Goal: Answer question/provide support

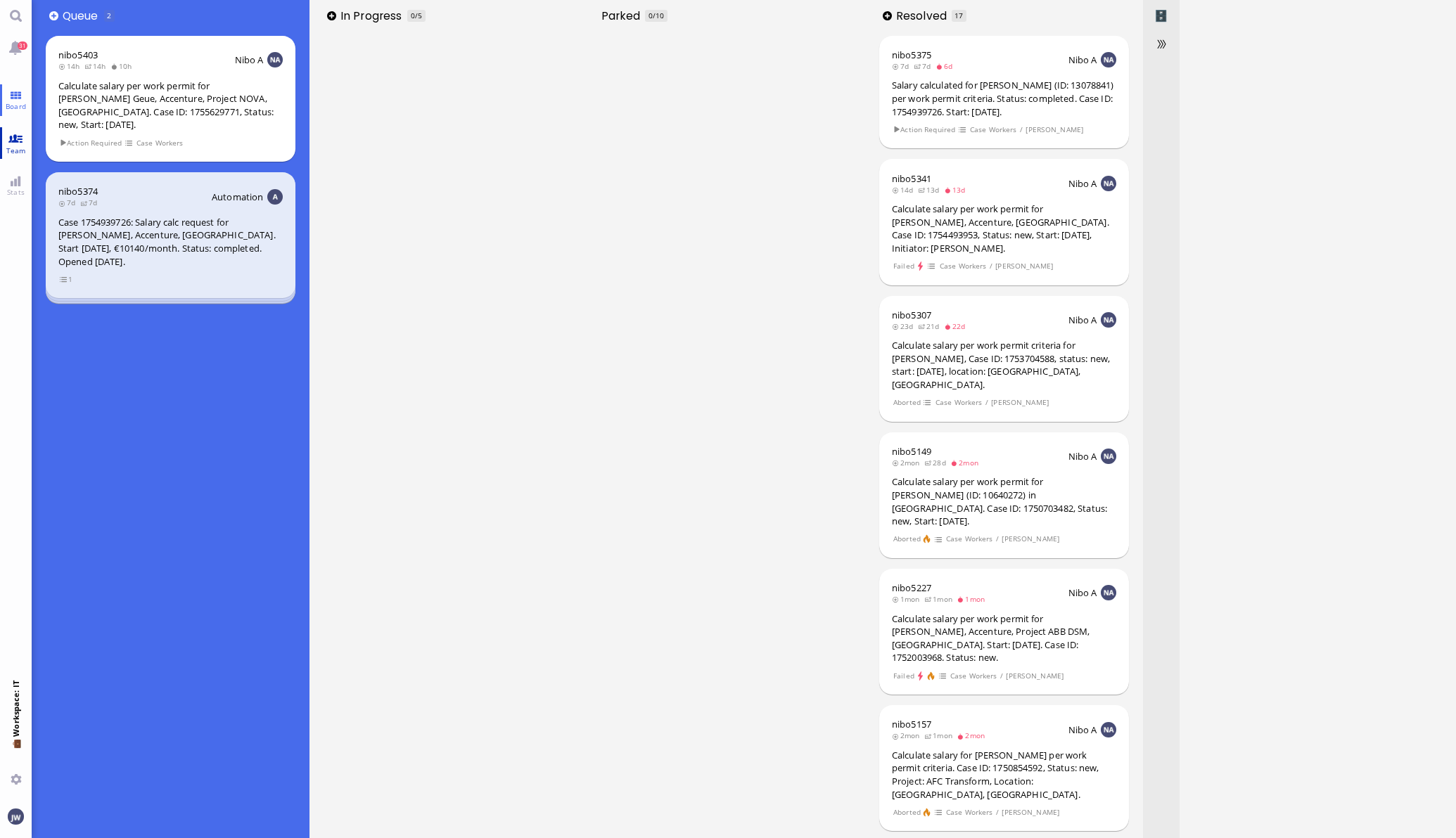
click at [23, 147] on span "Team" at bounding box center [16, 150] width 27 height 10
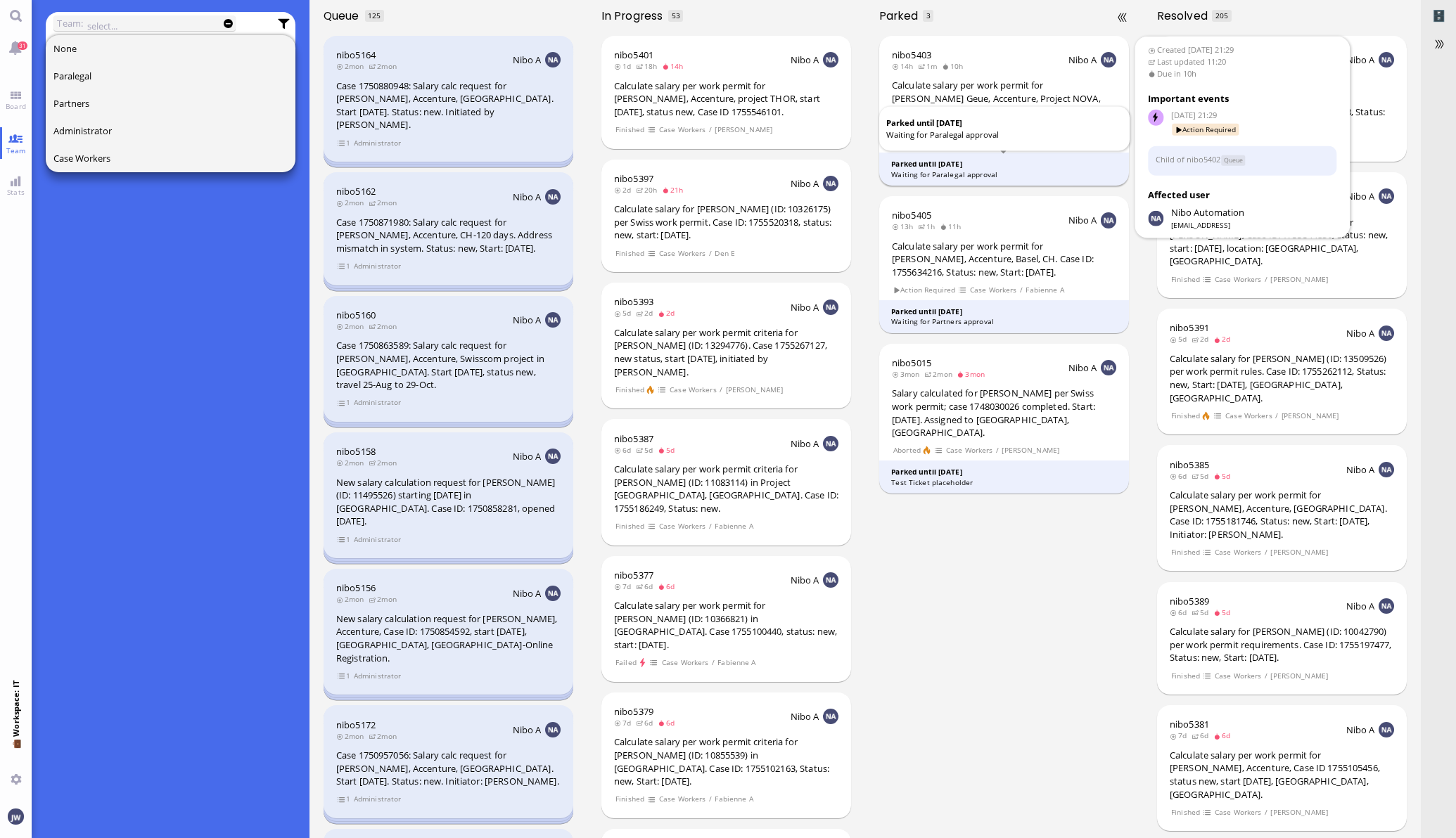
click at [1016, 175] on div "Waiting for Paralegal approval" at bounding box center [1004, 175] width 226 height 11
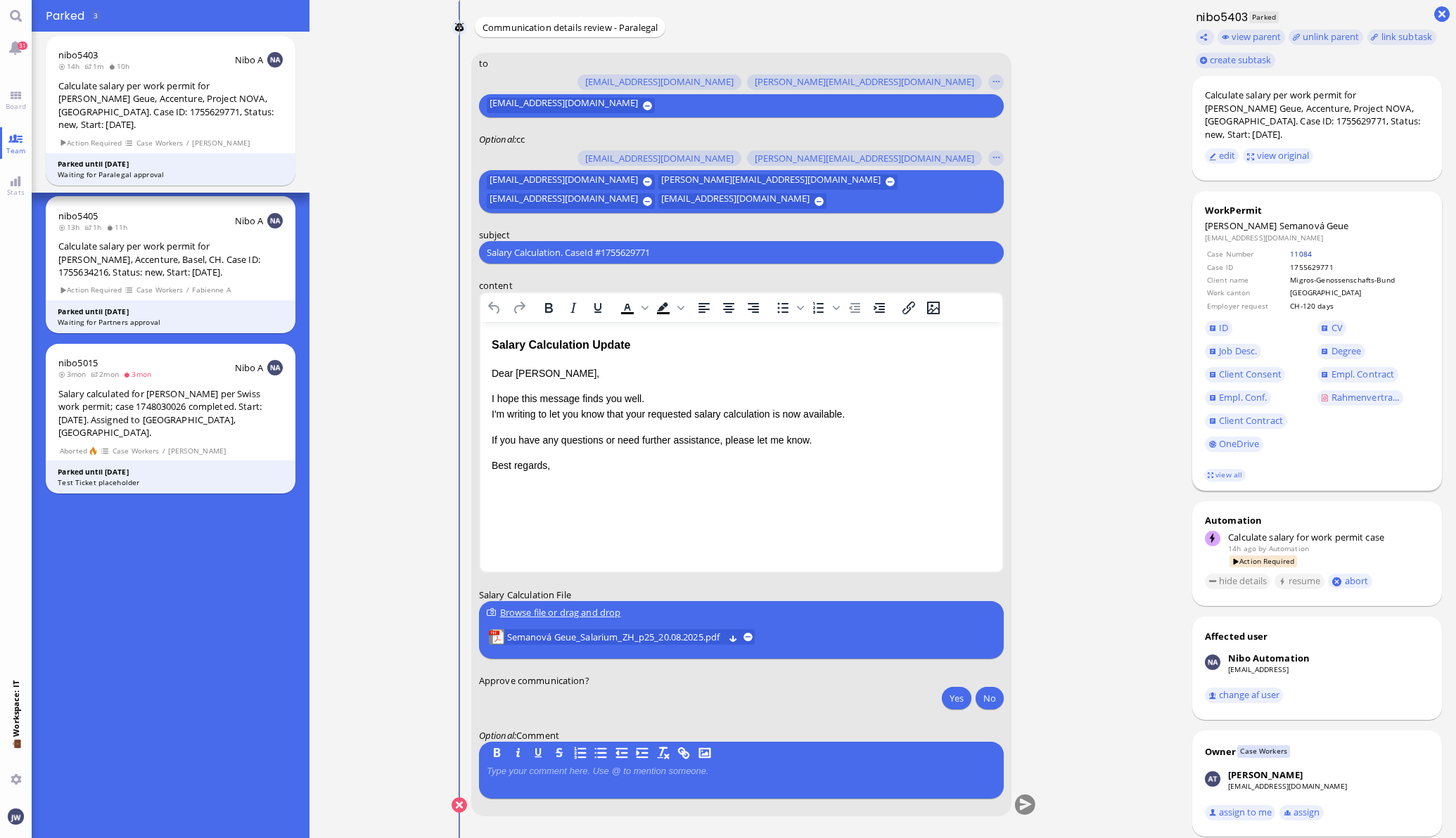
click at [1290, 253] on link "11084" at bounding box center [1300, 253] width 22 height 10
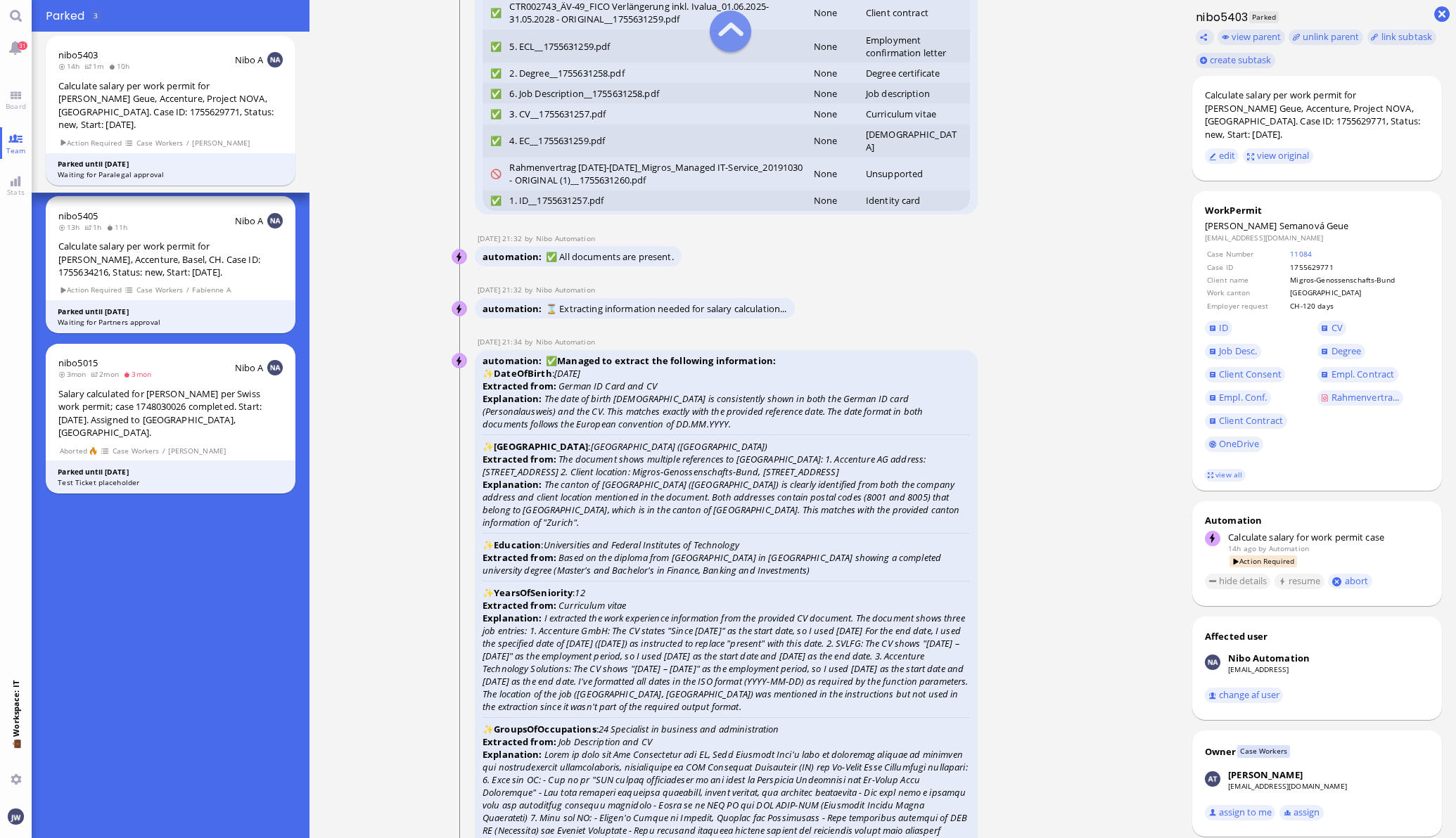
scroll to position [-4042, 0]
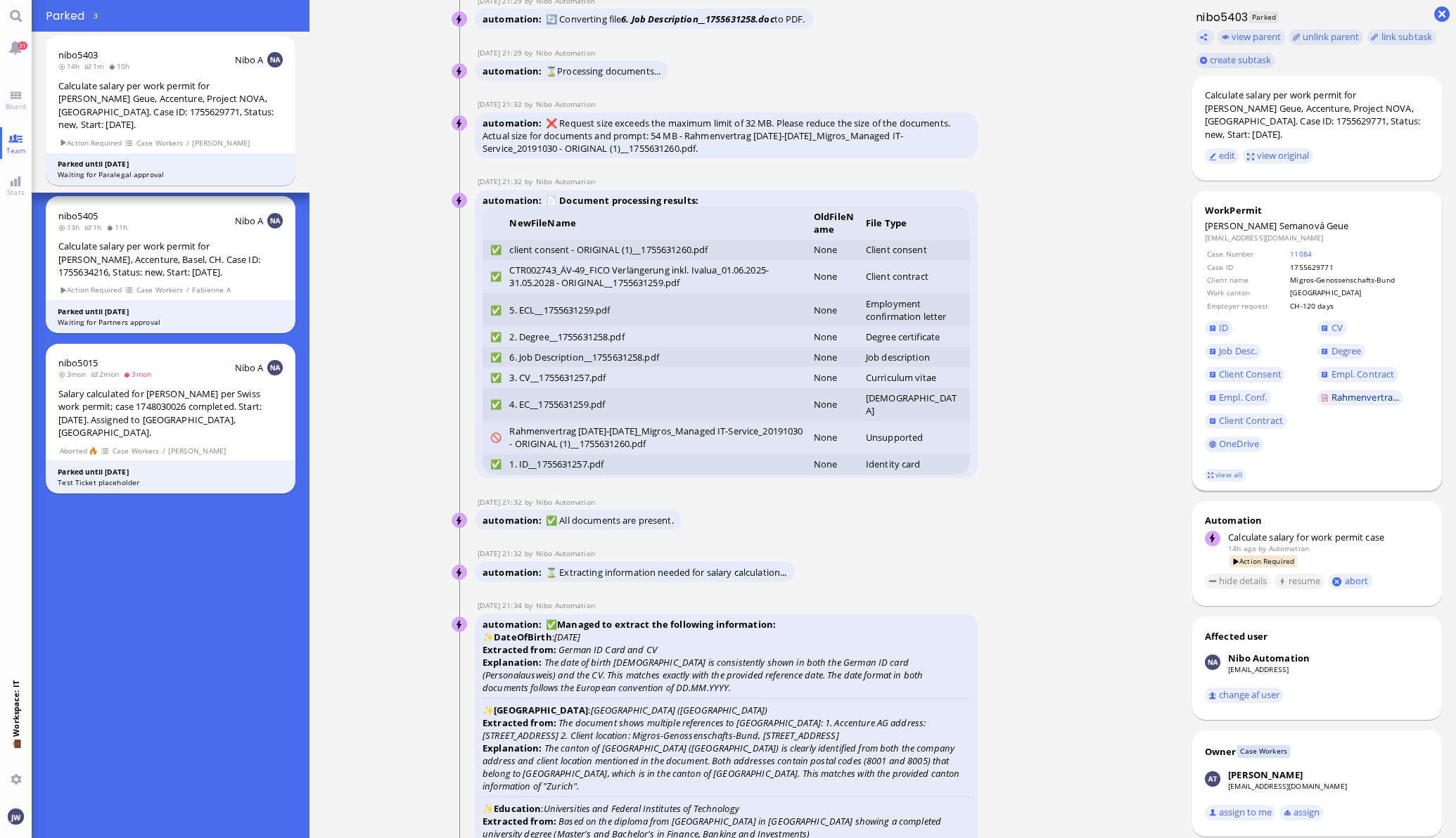
click at [1343, 404] on link "Rahmenvertra..." at bounding box center [1360, 398] width 86 height 15
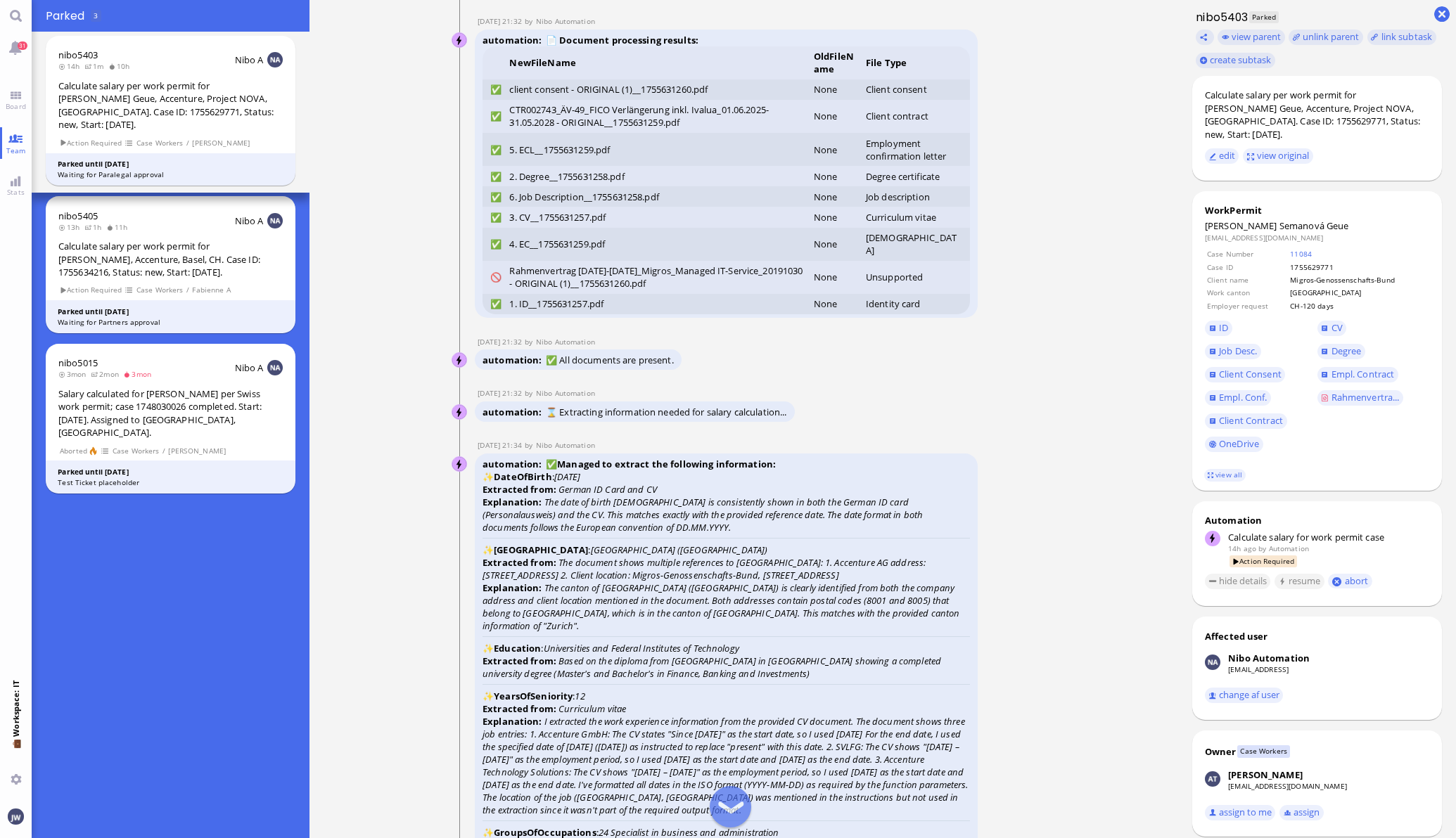
scroll to position [-3867, 0]
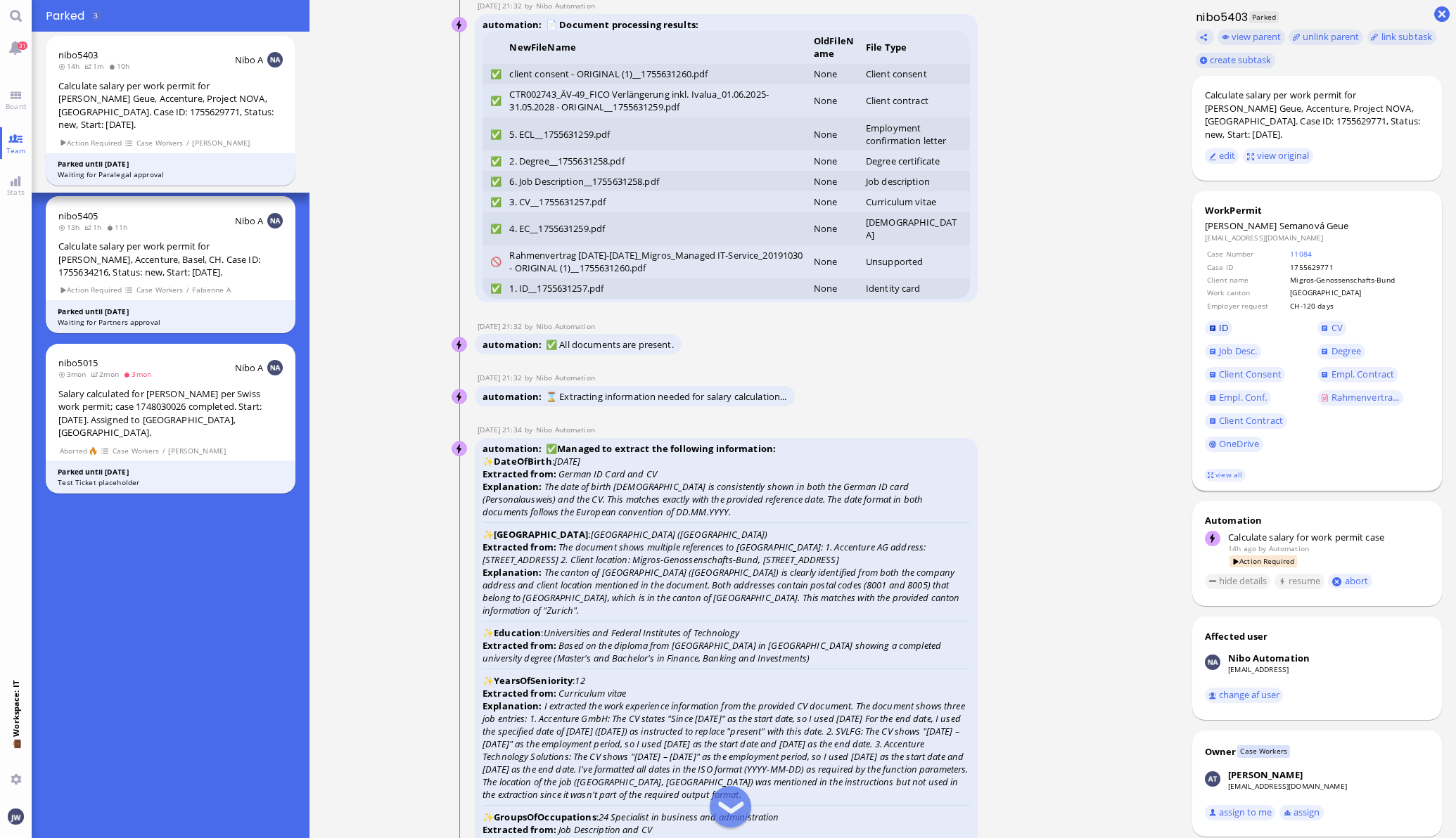
click at [1204, 327] on link "ID" at bounding box center [1218, 328] width 27 height 15
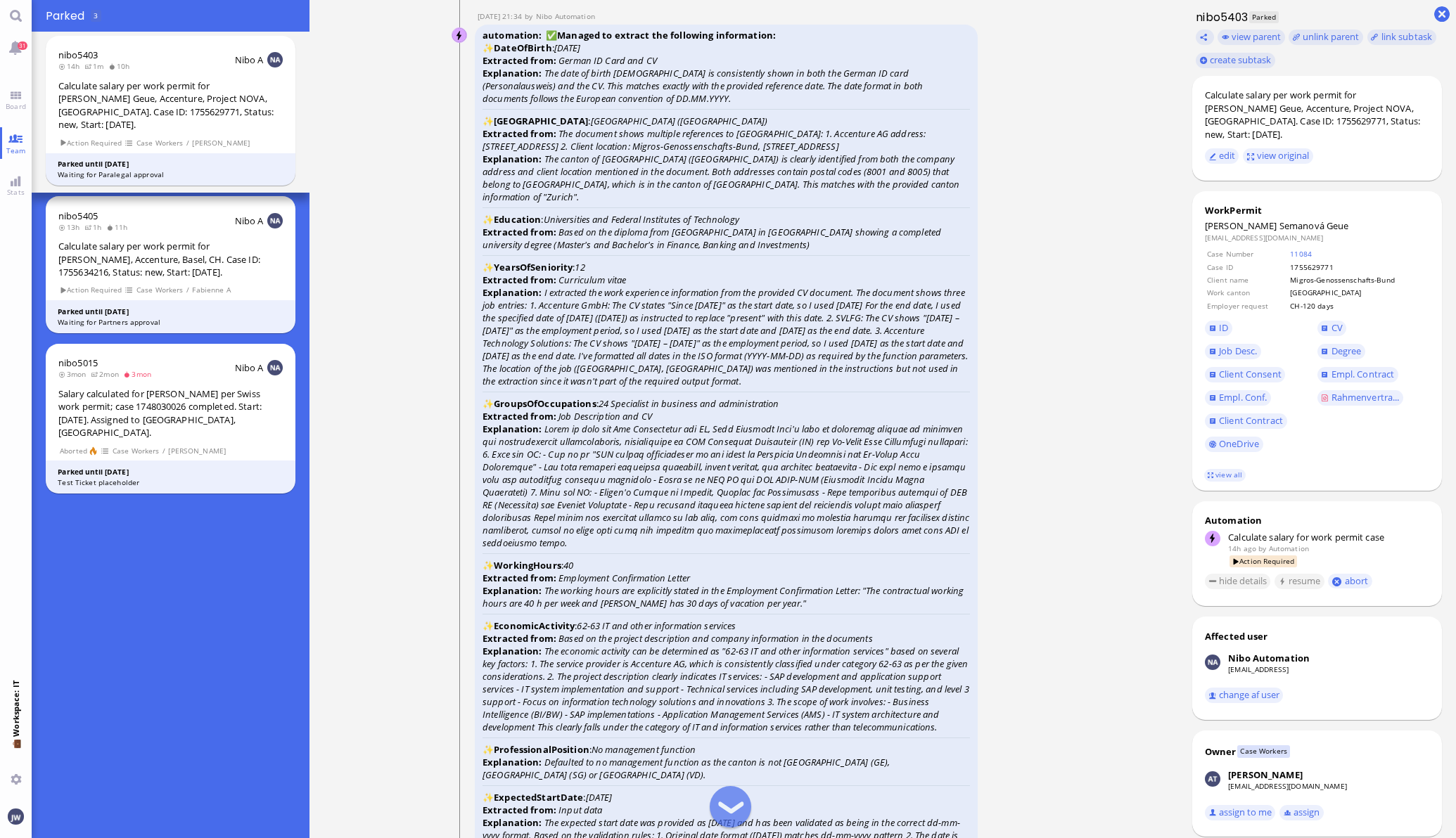
scroll to position [-3427, 0]
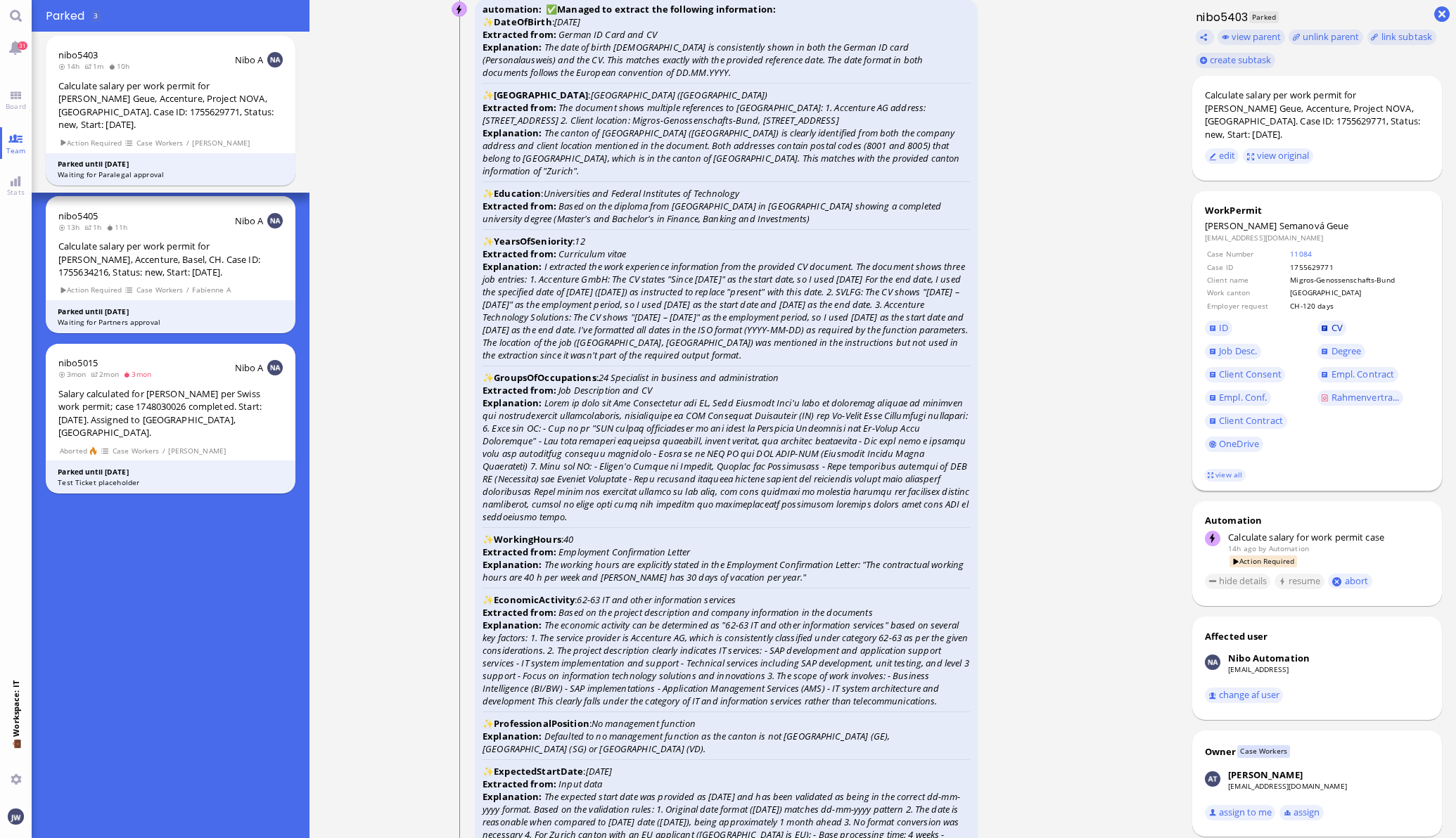
click at [1331, 327] on span "CV" at bounding box center [1336, 327] width 11 height 13
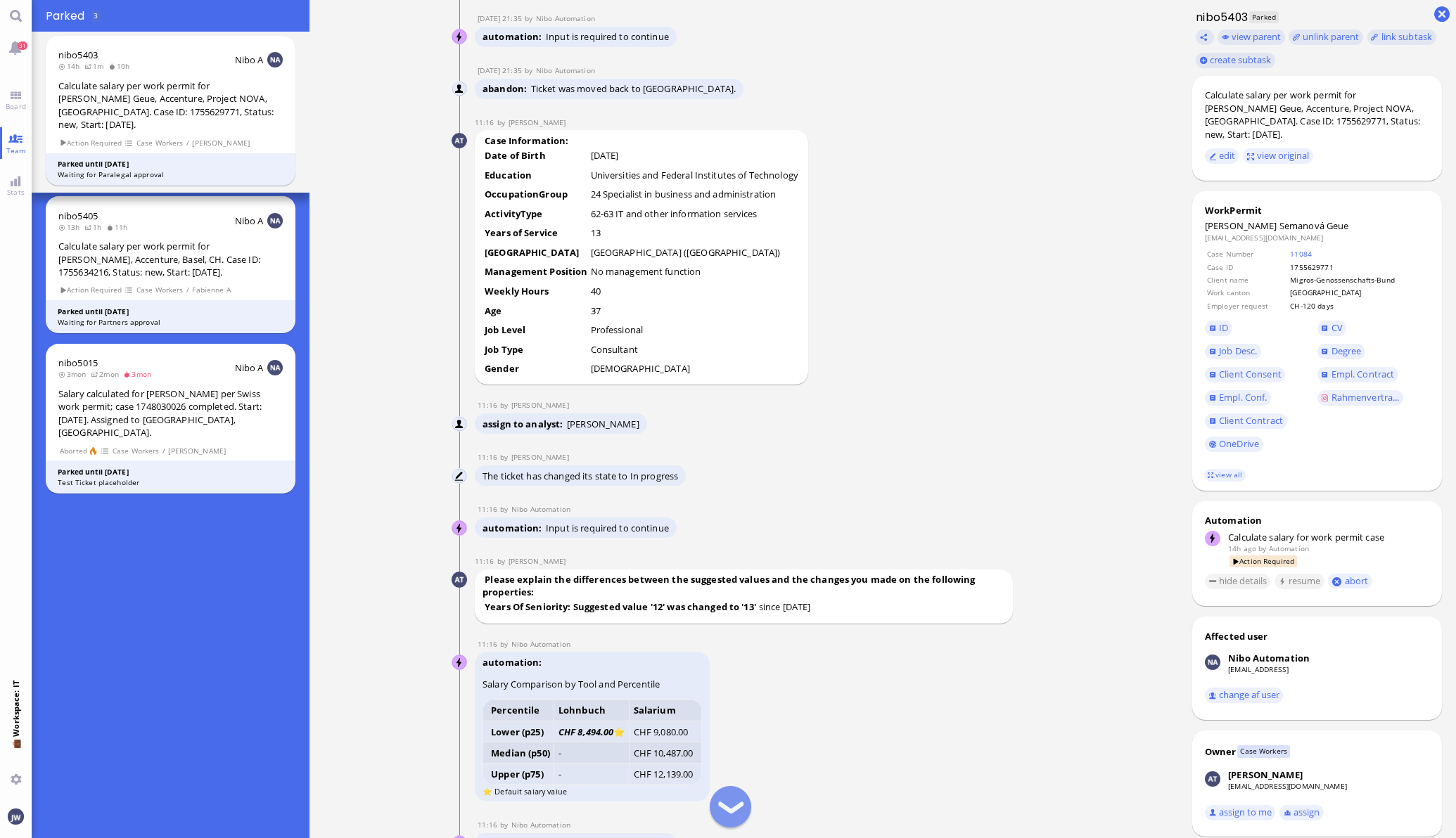
scroll to position [-1758, 0]
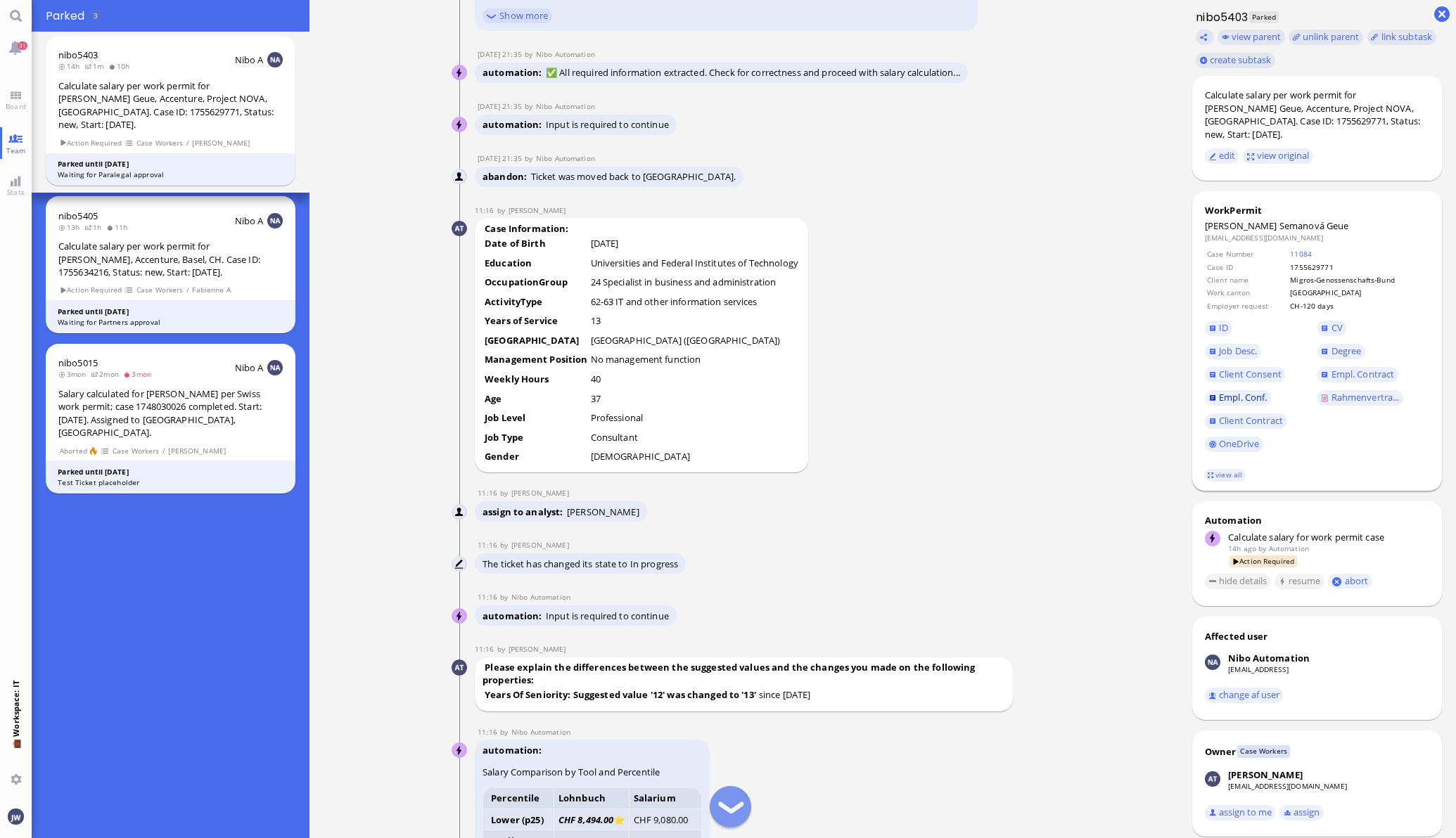
click at [1249, 397] on span "Empl. Conf." at bounding box center [1242, 397] width 48 height 13
click at [1219, 354] on span "Job Desc." at bounding box center [1238, 351] width 38 height 13
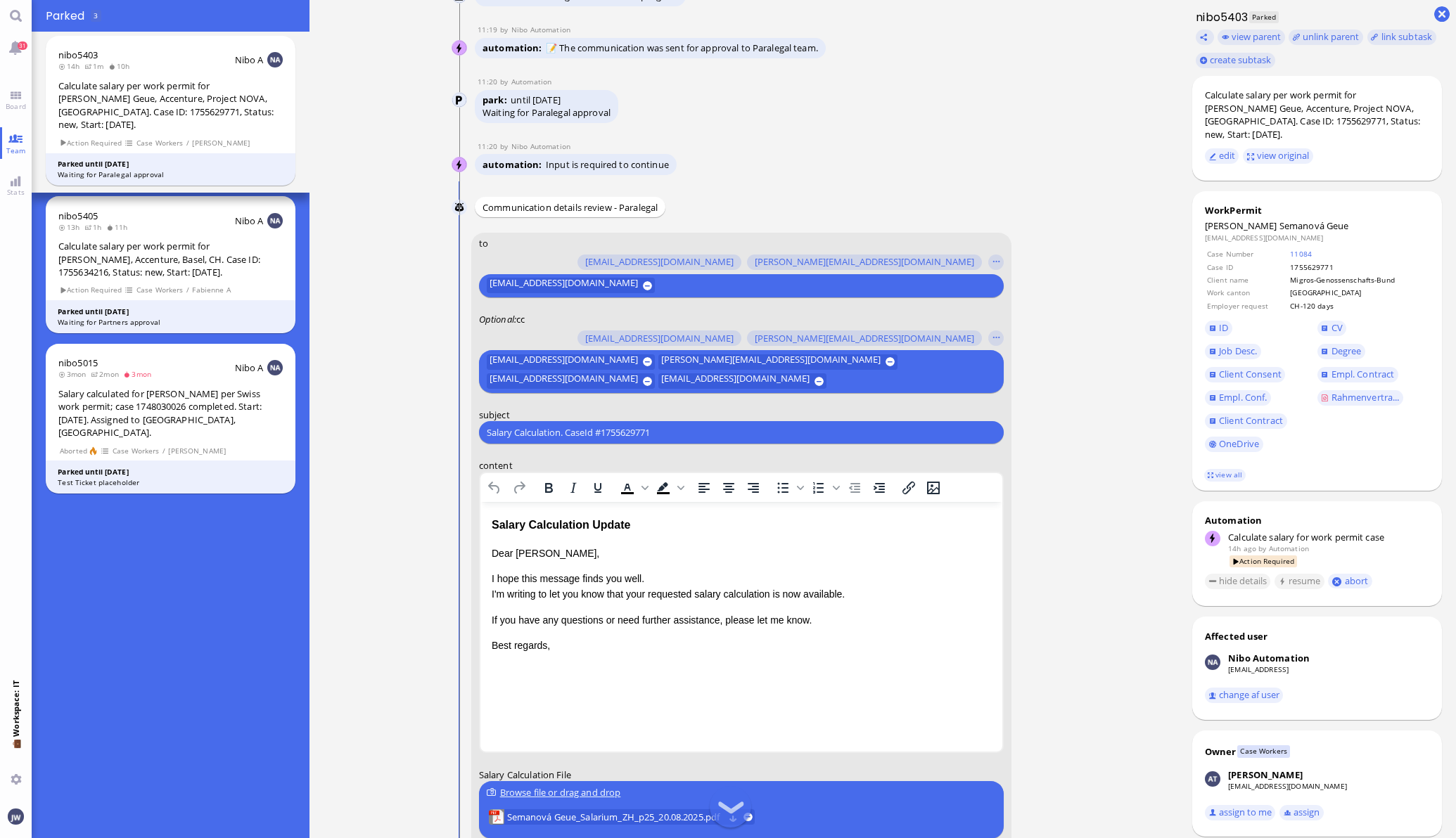
scroll to position [-175, 0]
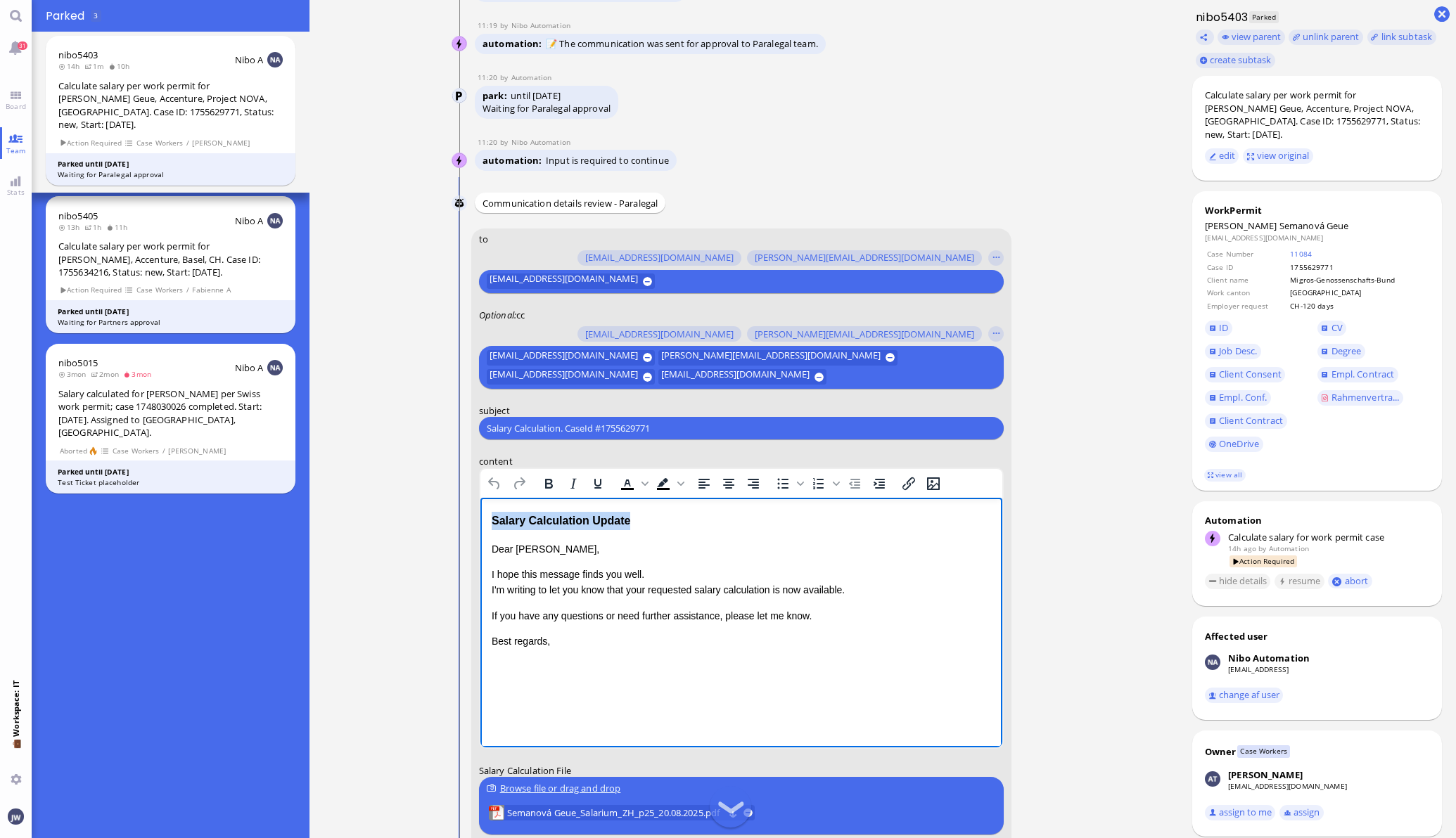
drag, startPoint x: 641, startPoint y: 519, endPoint x: 477, endPoint y: 519, distance: 164.0
click at [480, 519] on html "Salary Calculation Update Dear [PERSON_NAME], I hope this message finds you wel…" at bounding box center [741, 581] width 522 height 166
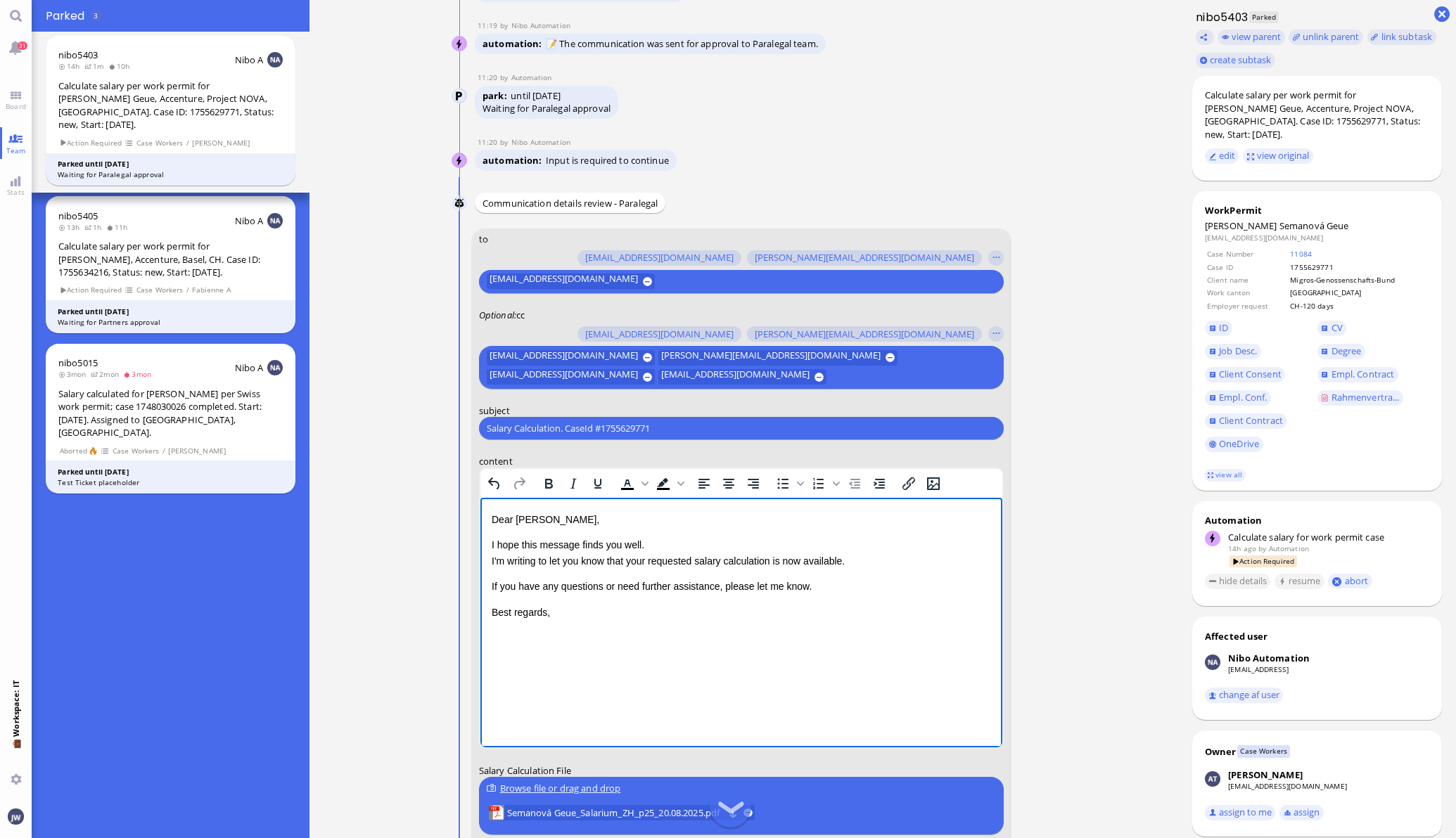
click at [658, 544] on p "I hope this message finds you well. I'm writing to let you know that your reque…" at bounding box center [741, 552] width 500 height 31
click at [641, 564] on p "I hope this message finds you well. I'm writing to let you know that your reque…" at bounding box center [741, 552] width 500 height 31
click at [771, 563] on p "I hope this message finds you well. I'm writing to let you know that the reques…" at bounding box center [741, 552] width 500 height 31
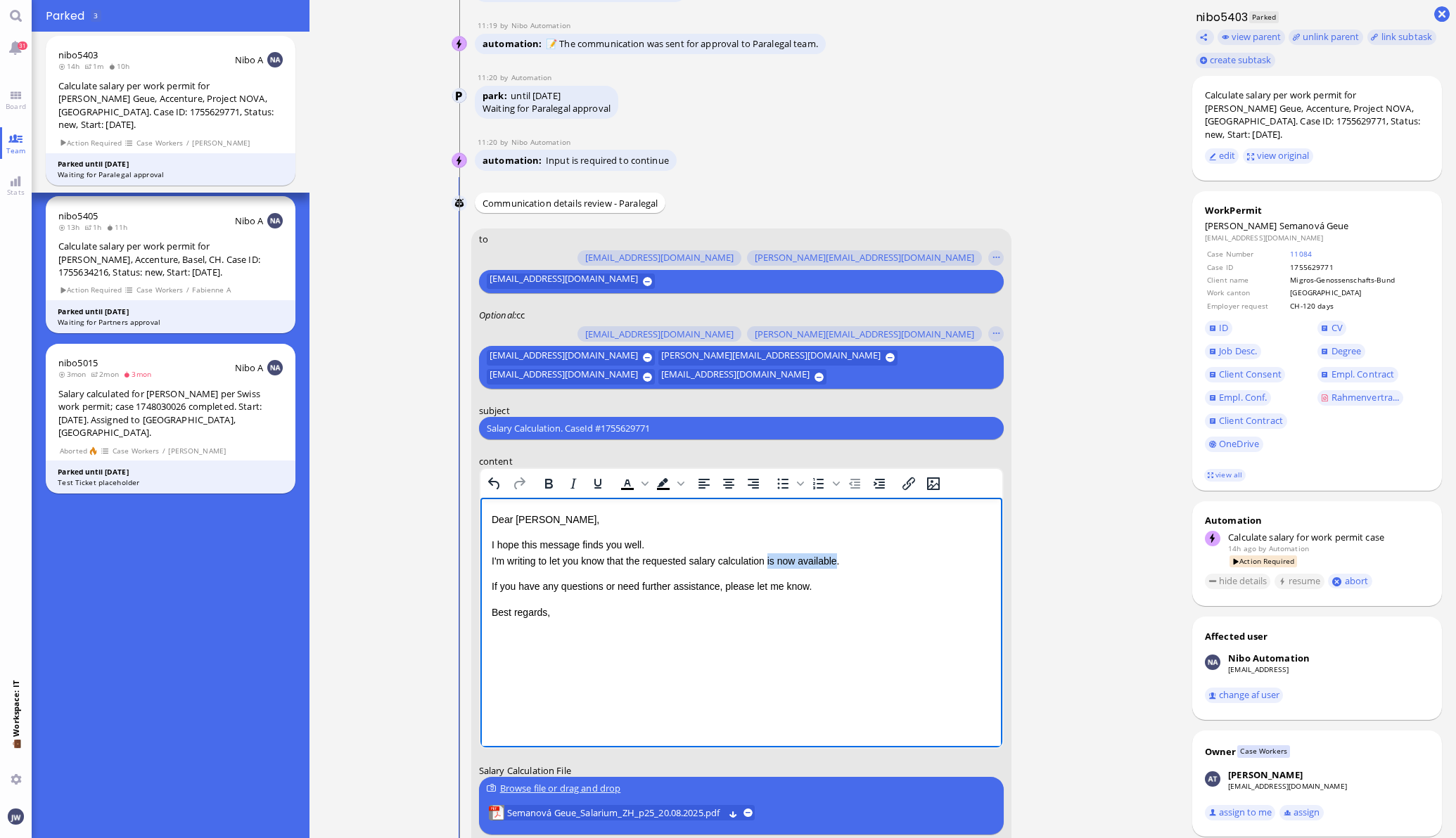
click at [807, 560] on p "I hope this message finds you well. I'm writing to let you know that the reques…" at bounding box center [741, 552] width 500 height 31
click at [1215, 105] on div "Calculate salary per work permit for [PERSON_NAME] Geue, Accenture, Project NOV…" at bounding box center [1316, 114] width 224 height 52
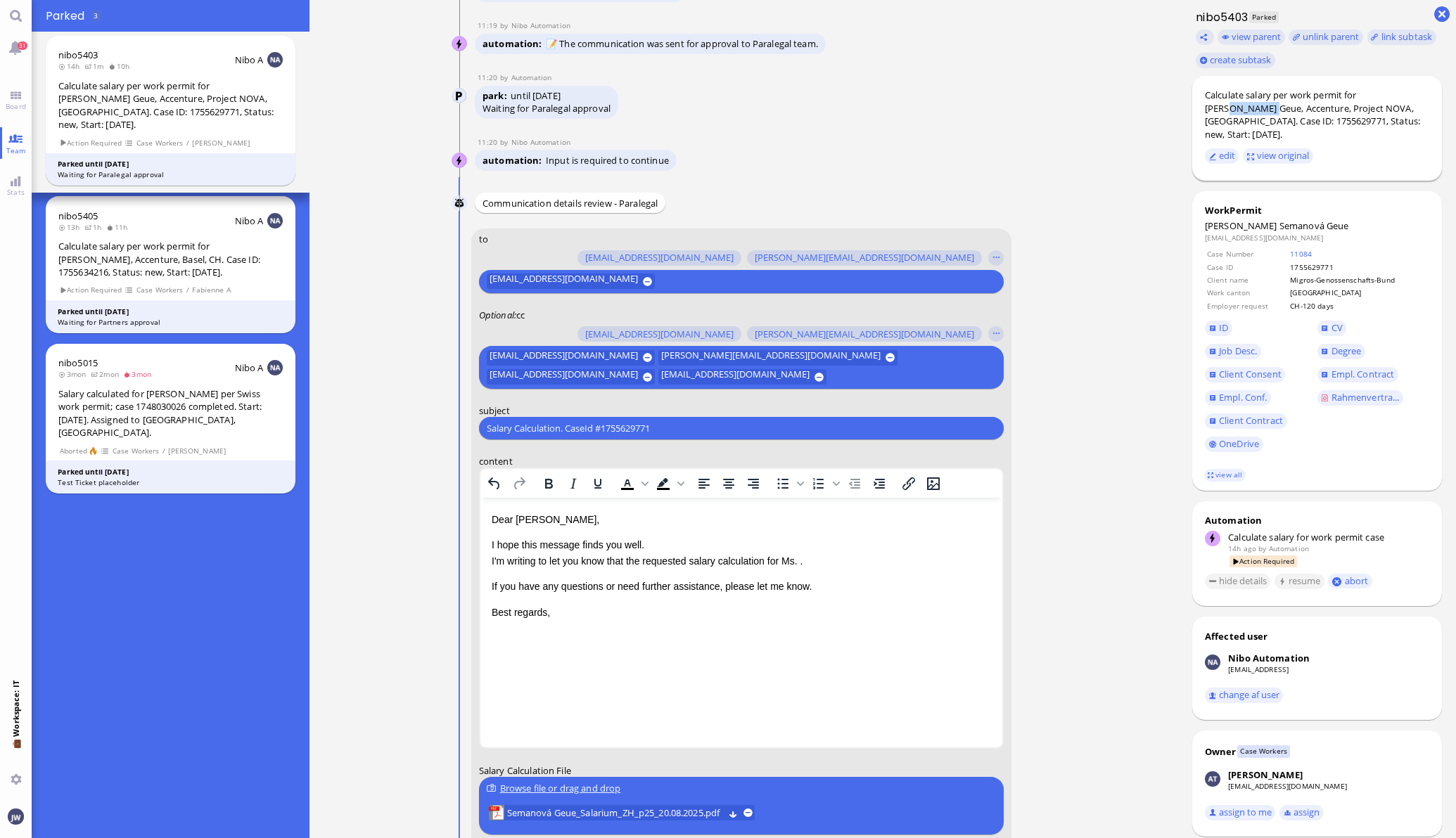
click at [1215, 105] on div "Calculate salary per work permit for [PERSON_NAME] Geue, Accenture, Project NOV…" at bounding box center [1316, 114] width 224 height 52
click at [1253, 109] on div "Calculate salary per work permit for [PERSON_NAME] Geue, Accenture, Project NOV…" at bounding box center [1316, 114] width 224 height 52
copy div "Semanová Geue"
click at [804, 557] on p "I hope this message finds you well. I'm writing to let you know that the reques…" at bounding box center [741, 552] width 500 height 31
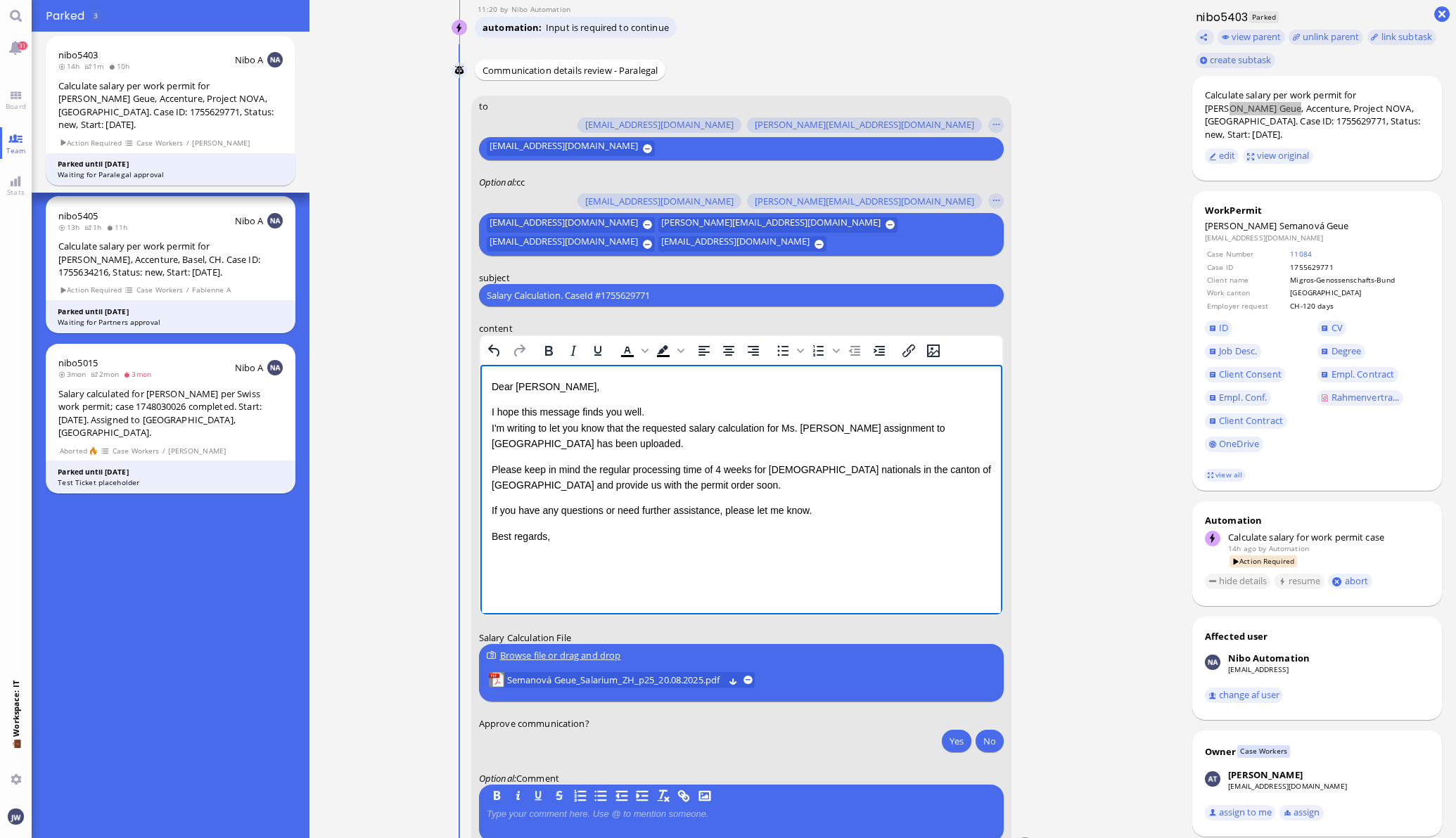
scroll to position [0, 0]
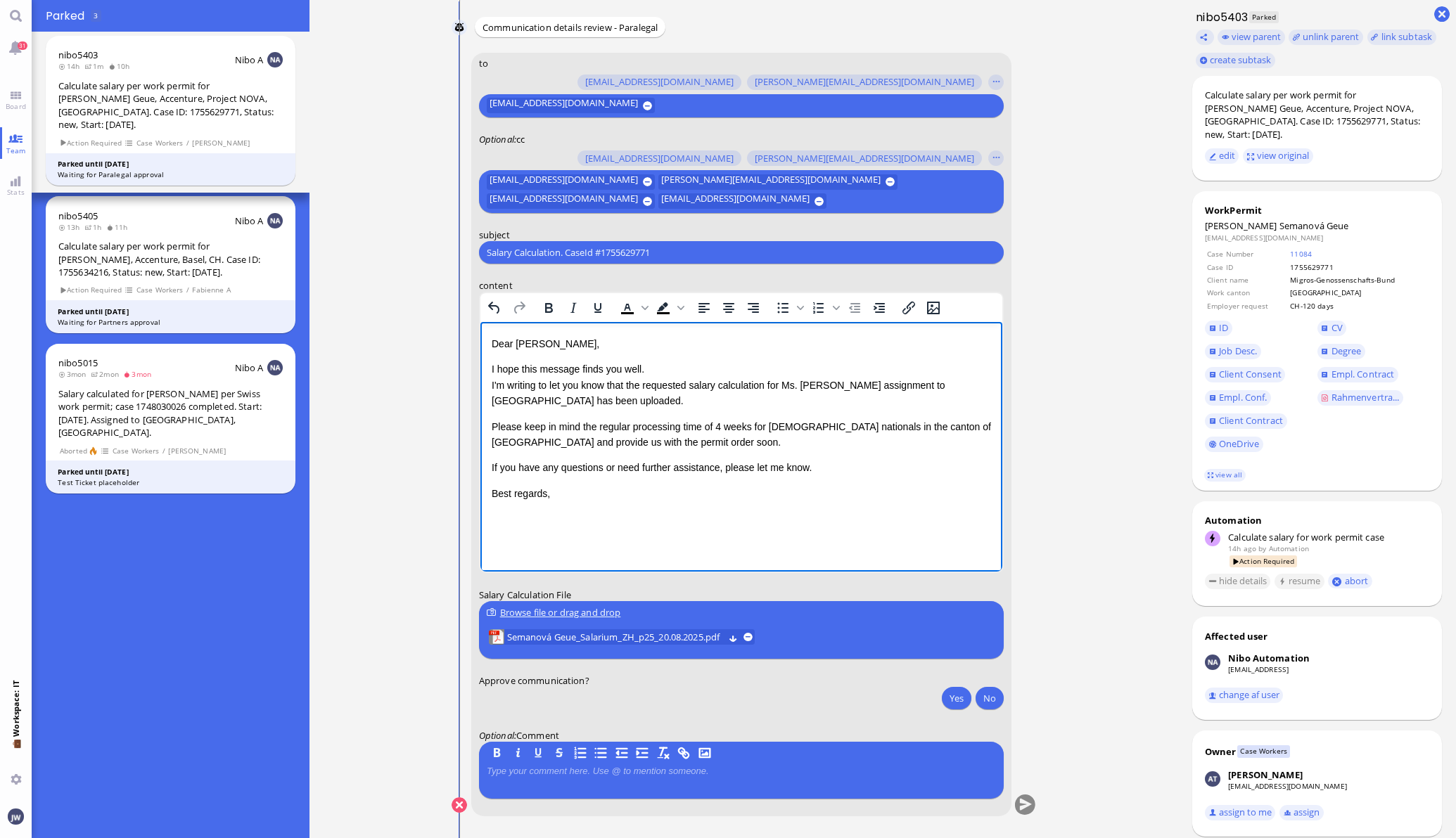
click at [536, 786] on div at bounding box center [741, 781] width 509 height 30
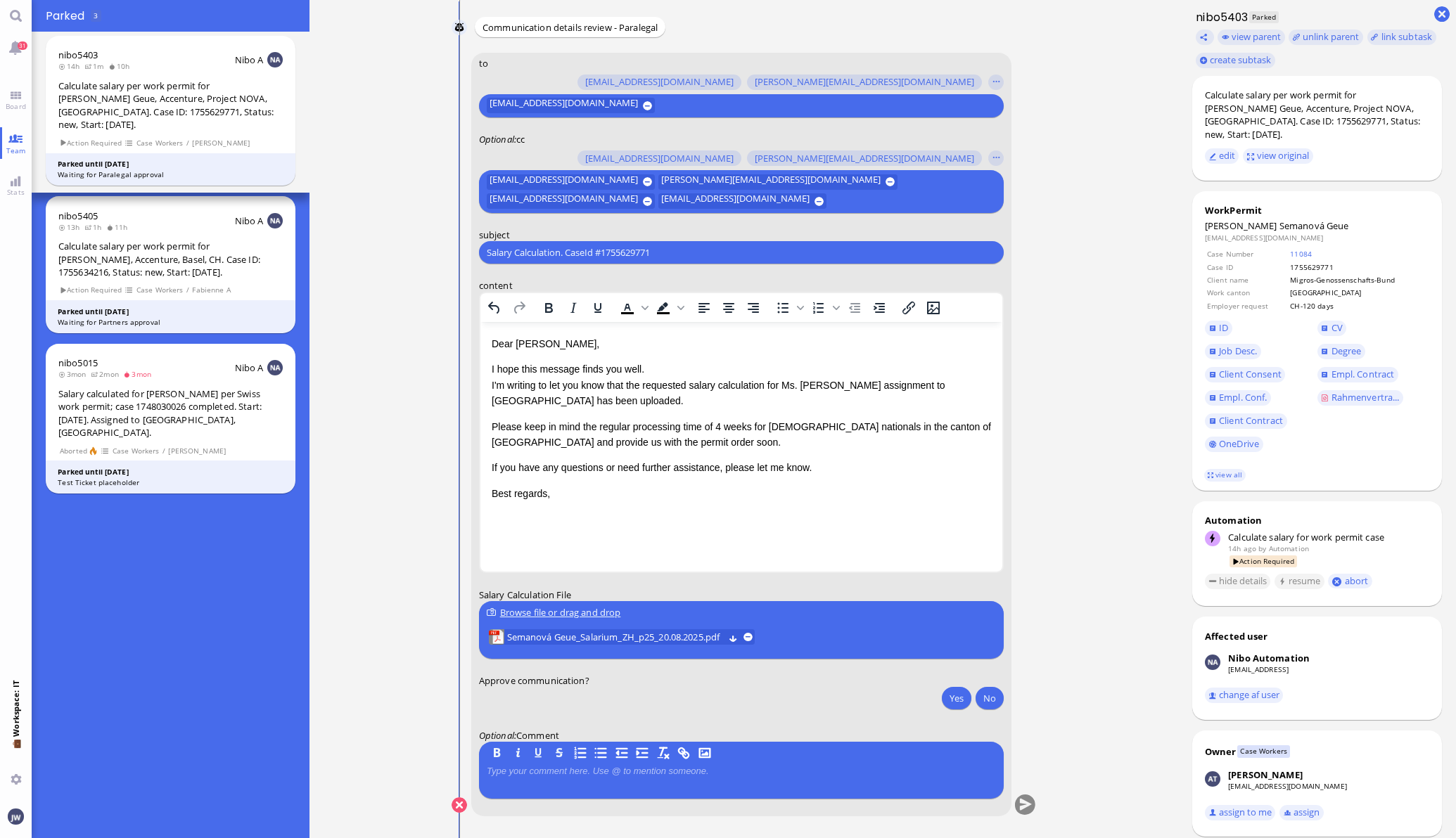
click at [527, 772] on p at bounding box center [741, 772] width 509 height 11
click at [937, 688] on div "Yes No" at bounding box center [970, 700] width 66 height 26
click at [942, 698] on button "Yes" at bounding box center [956, 698] width 30 height 23
click at [1027, 807] on button "submit" at bounding box center [1025, 806] width 21 height 21
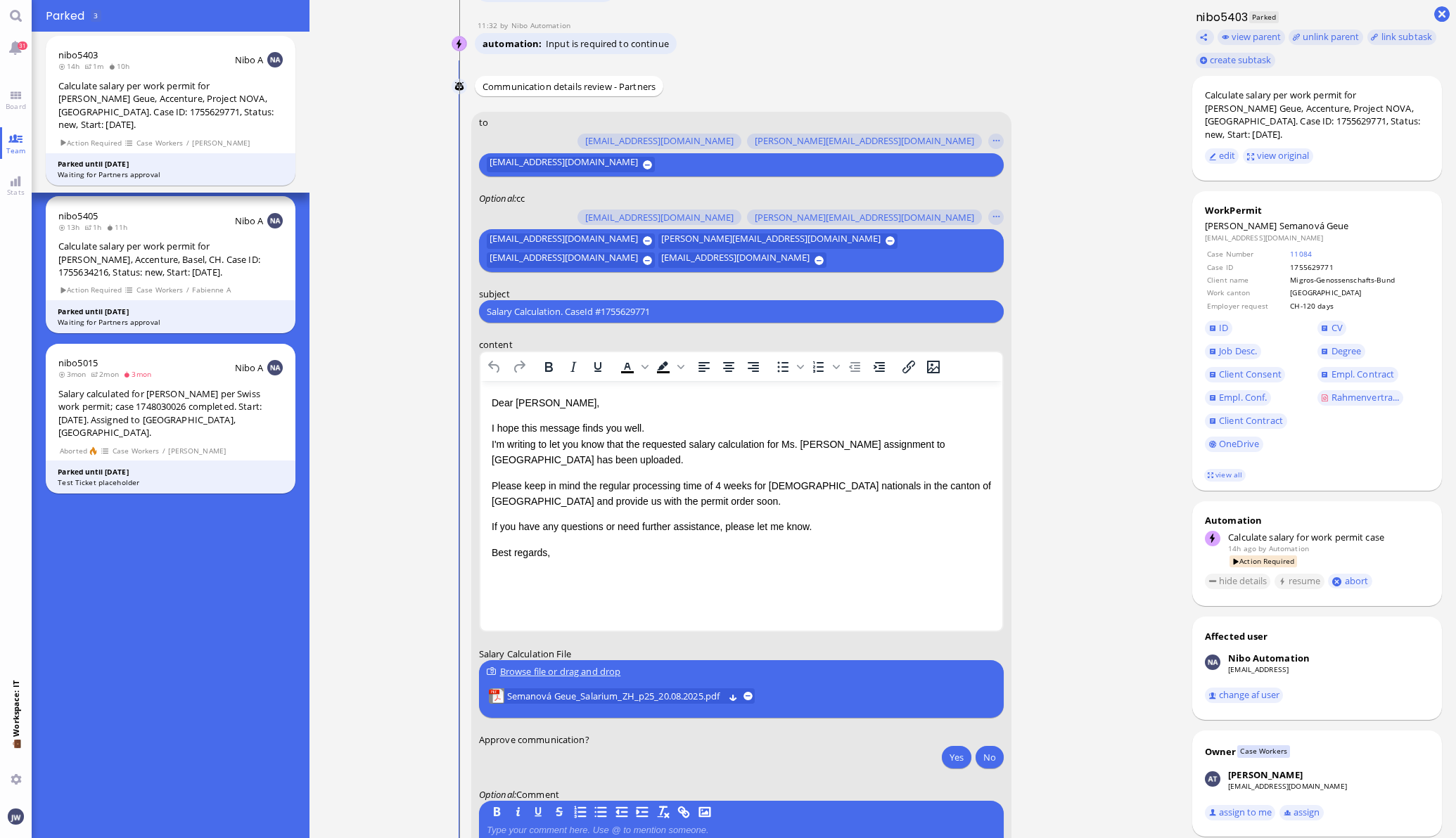
scroll to position [-87, 0]
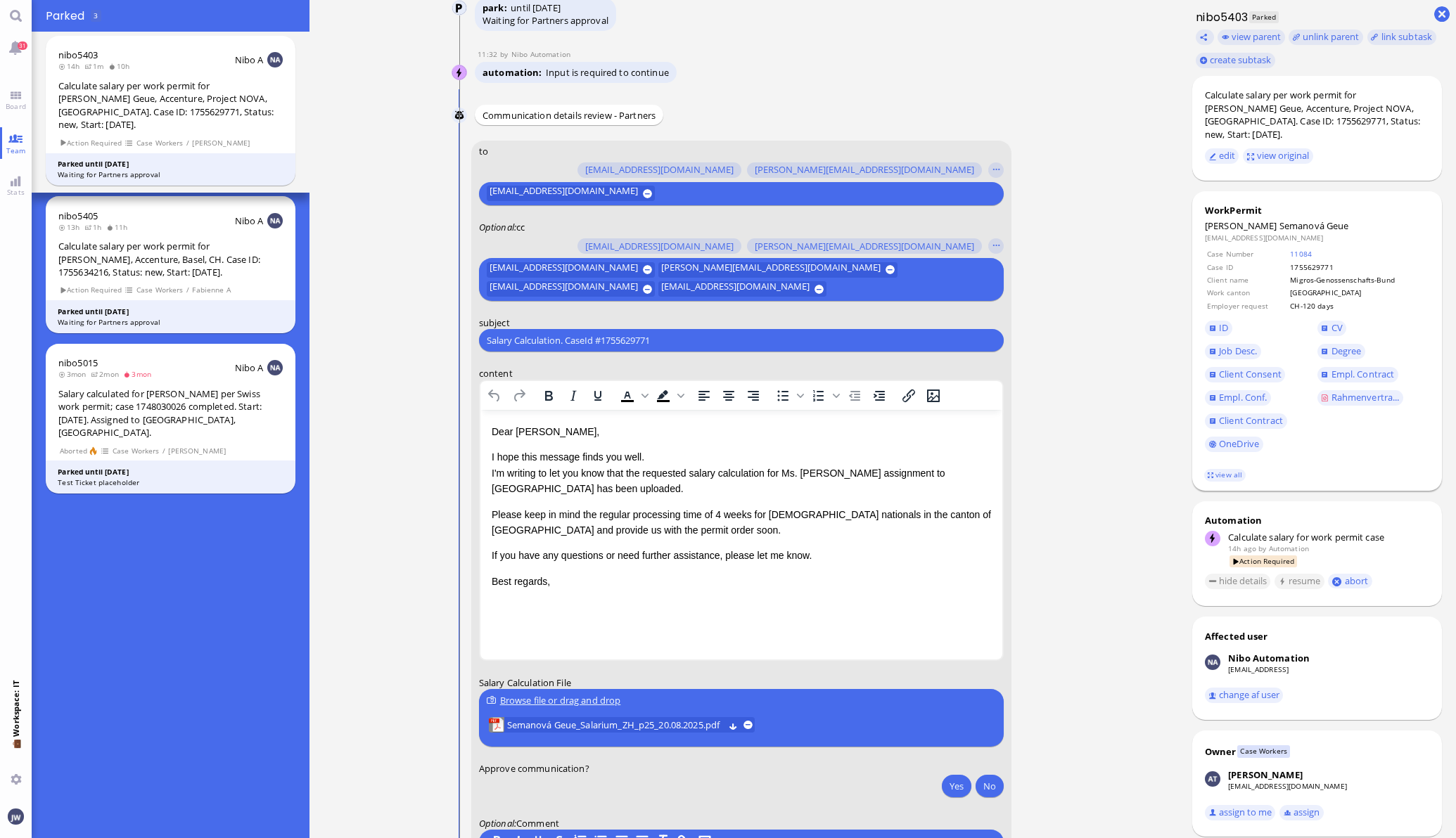
click at [1279, 223] on span "Semanová Geue" at bounding box center [1313, 226] width 69 height 13
click at [1279, 224] on span "Semanová Geue" at bounding box center [1313, 226] width 69 height 13
drag, startPoint x: 1233, startPoint y: 224, endPoint x: 1276, endPoint y: 225, distance: 43.0
click at [1279, 225] on span "Semanová Geue" at bounding box center [1313, 226] width 69 height 13
copy span "Semanová Geue"
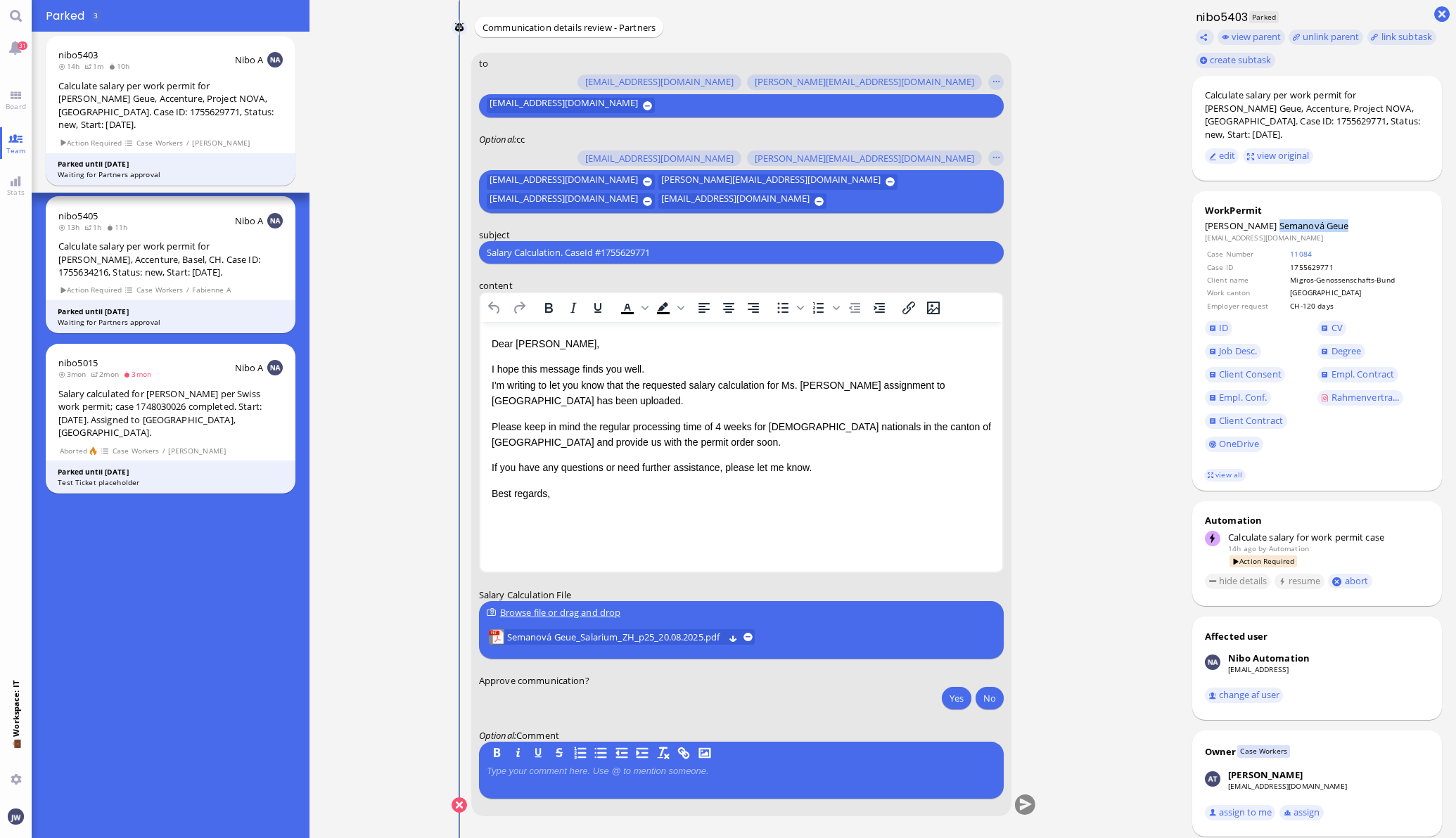
scroll to position [0, 0]
